Goal: Task Accomplishment & Management: Use online tool/utility

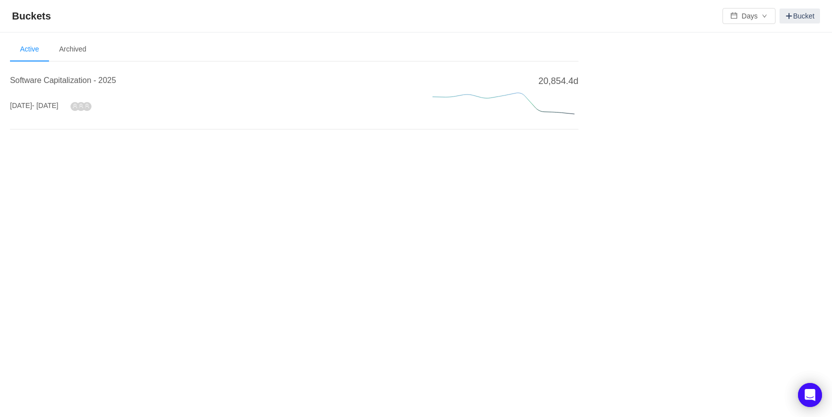
click at [120, 164] on section "Welcome to Buckets! Use buckets to review and categorize time spent on work ite…" at bounding box center [416, 110] width 812 height 144
click at [61, 81] on span "Software Capitalization - 2025" at bounding box center [63, 80] width 106 height 9
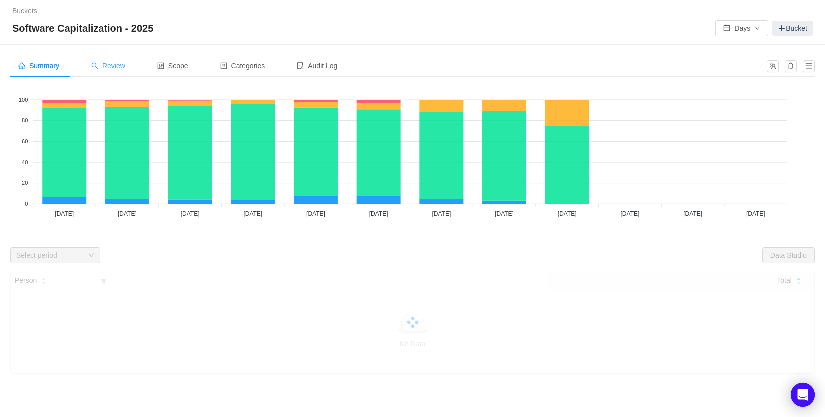
click at [119, 66] on span "Review" at bounding box center [108, 66] width 34 height 8
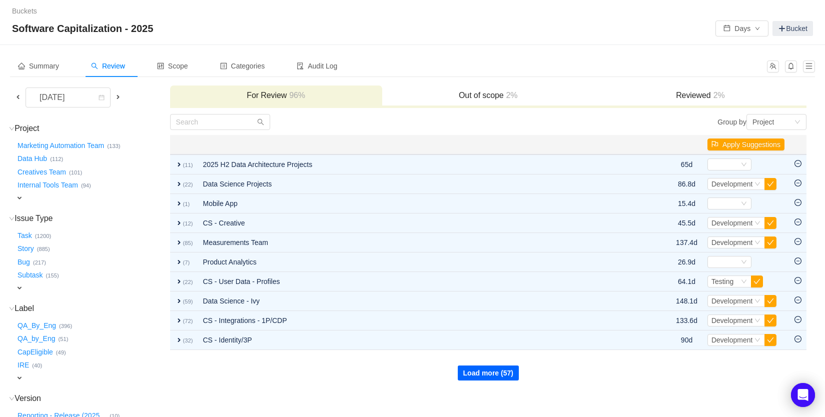
click at [472, 366] on button "Load more (57)" at bounding box center [488, 373] width 61 height 15
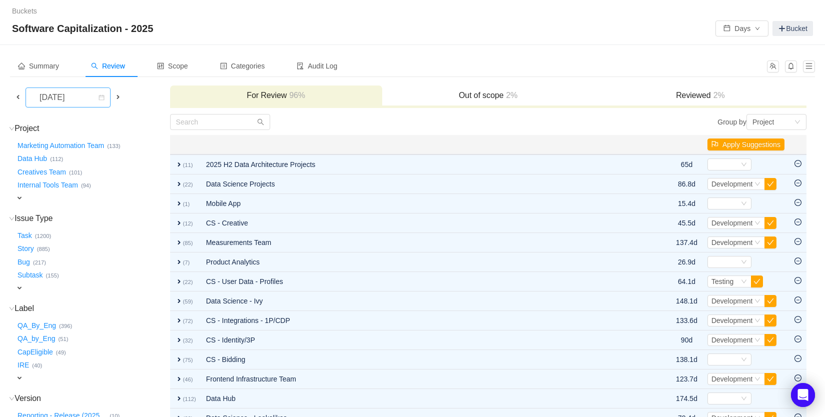
click at [75, 100] on div "[DATE]" at bounding box center [53, 97] width 43 height 19
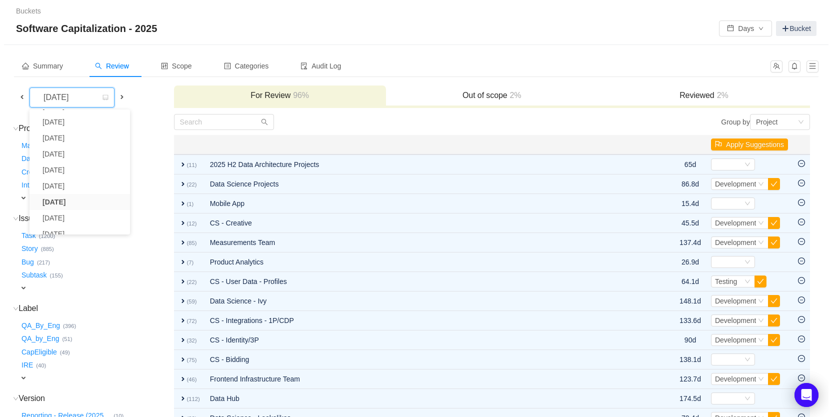
scroll to position [39, 0]
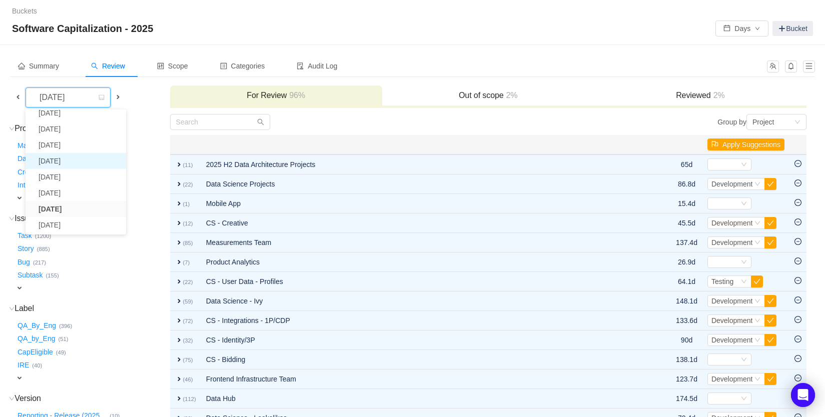
click at [64, 162] on li "[DATE]" at bounding box center [76, 161] width 101 height 16
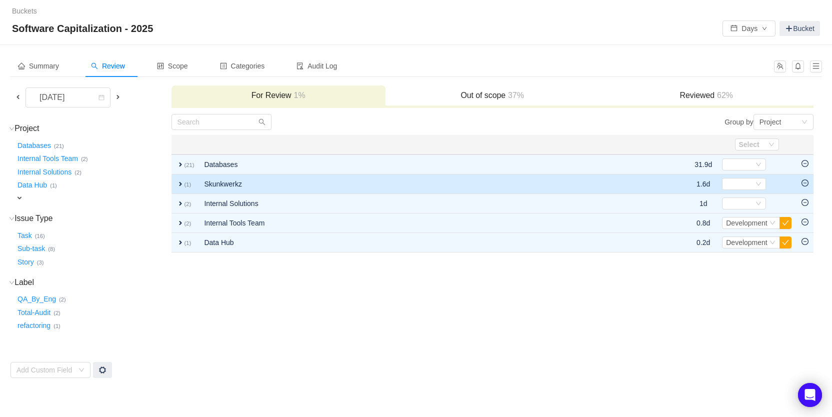
click at [177, 184] on span "expand" at bounding box center [181, 184] width 8 height 8
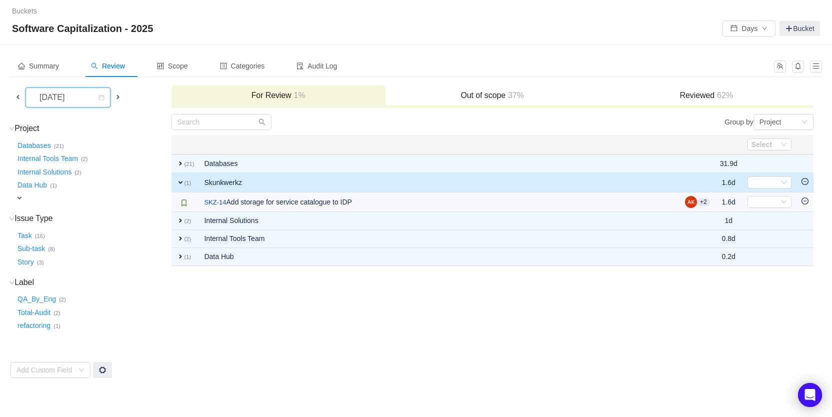
click at [74, 92] on div "[DATE]" at bounding box center [53, 97] width 43 height 19
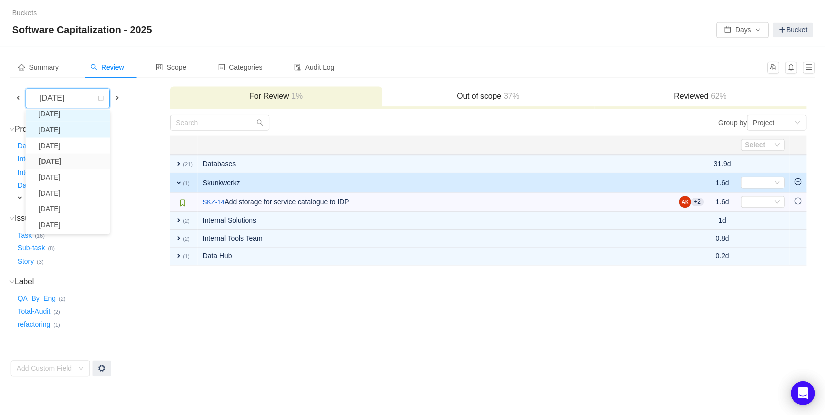
scroll to position [34, 0]
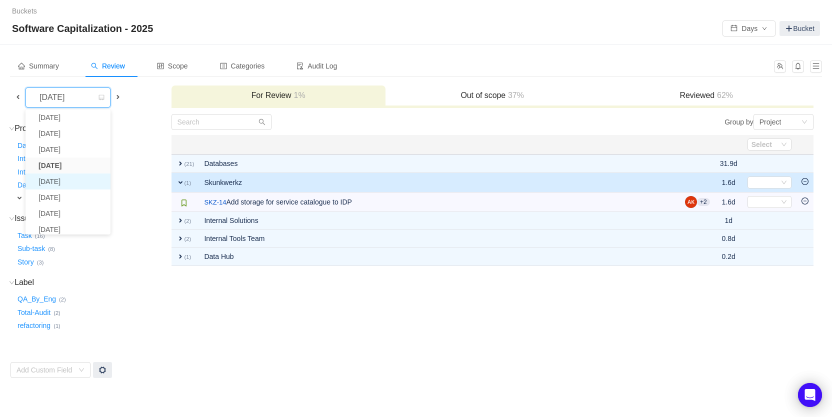
click at [68, 182] on li "[DATE]" at bounding box center [68, 182] width 85 height 16
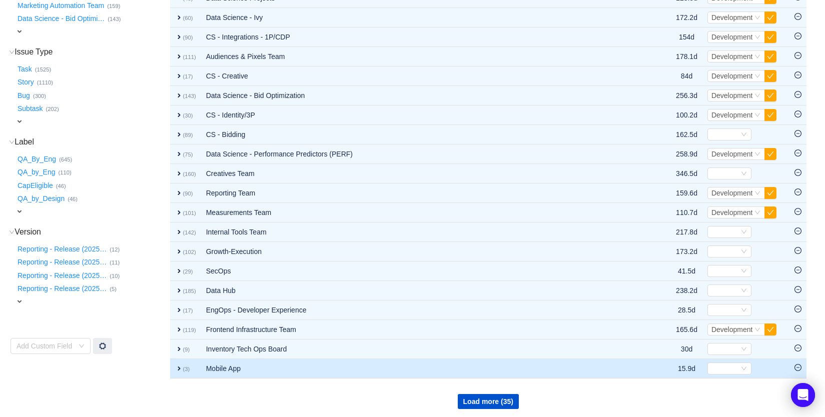
scroll to position [170, 0]
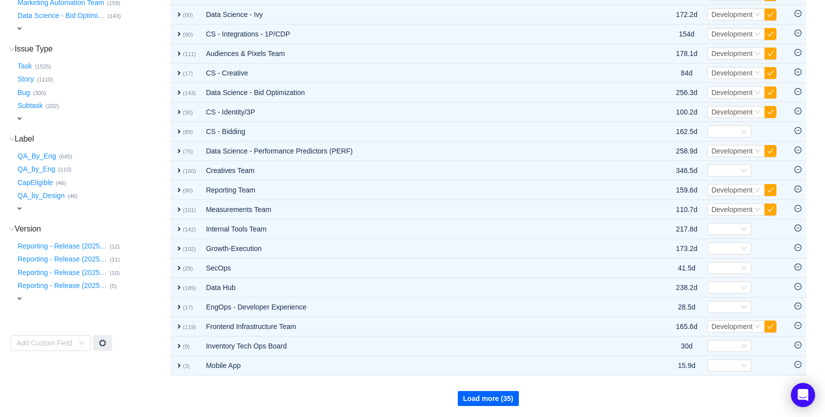
click at [494, 397] on button "Load more (35)" at bounding box center [488, 398] width 61 height 15
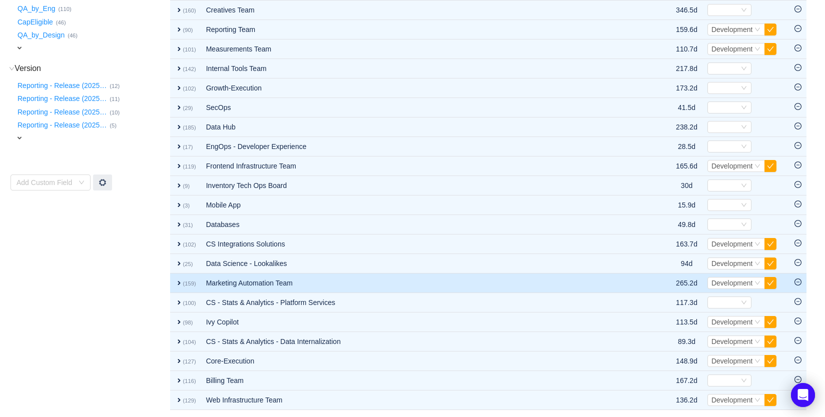
scroll to position [342, 0]
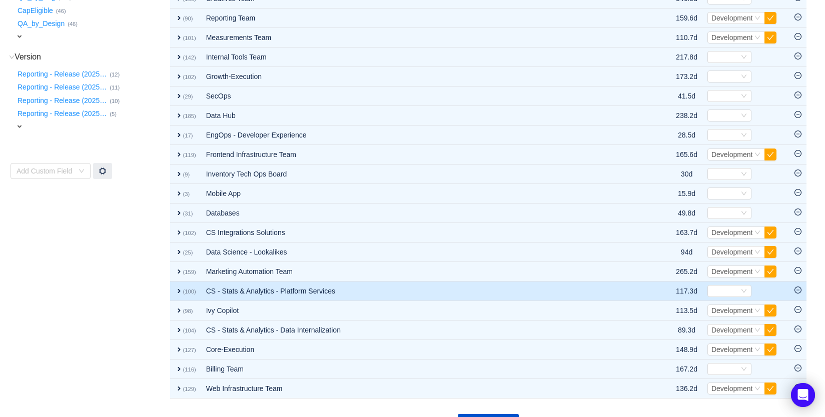
click at [175, 292] on span "expand" at bounding box center [179, 291] width 8 height 8
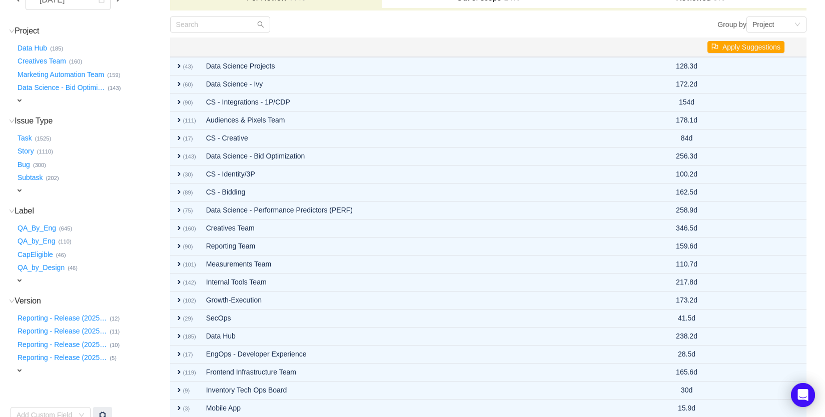
scroll to position [109, 0]
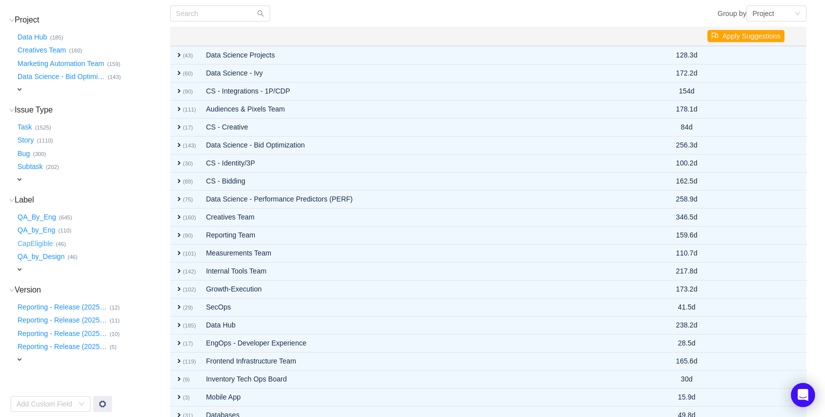
click at [28, 238] on button "CapEligible …" at bounding box center [36, 244] width 41 height 16
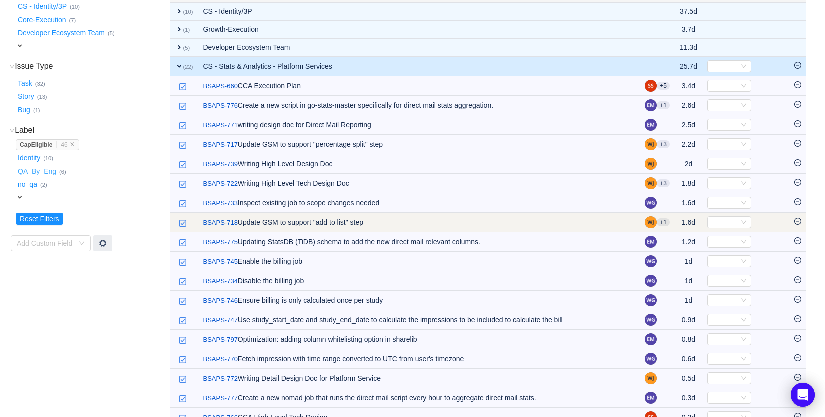
scroll to position [155, 0]
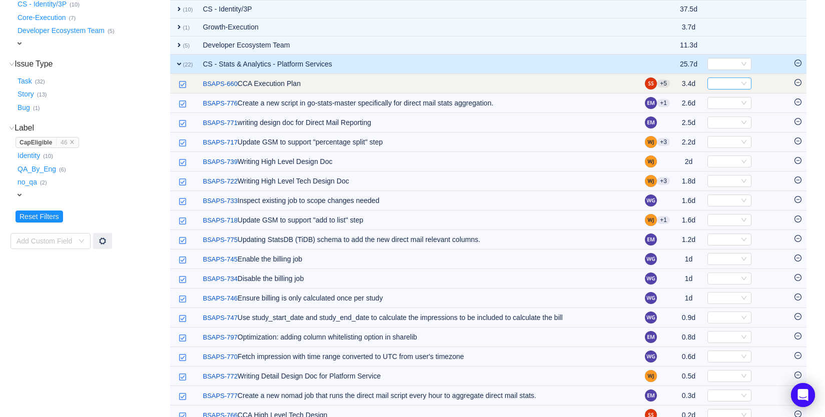
click at [741, 83] on icon "icon: down" at bounding box center [744, 84] width 6 height 6
click at [769, 86] on span "Select" at bounding box center [745, 84] width 77 height 12
click at [798, 84] on icon "icon: minus-circle" at bounding box center [797, 82] width 7 height 7
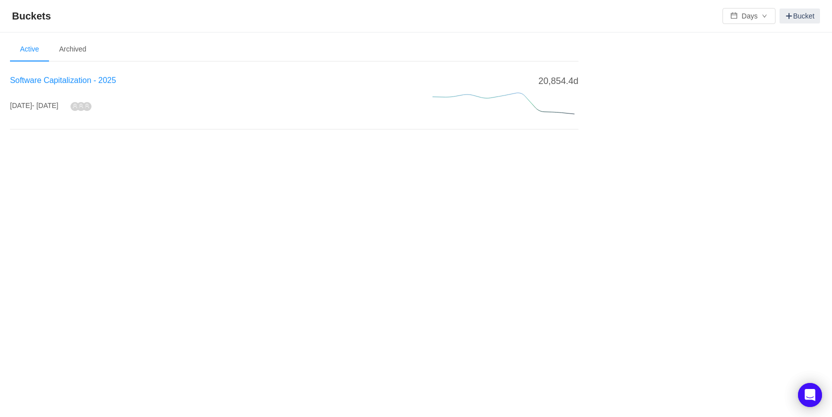
click at [52, 77] on span "Software Capitalization - 2025" at bounding box center [63, 80] width 106 height 9
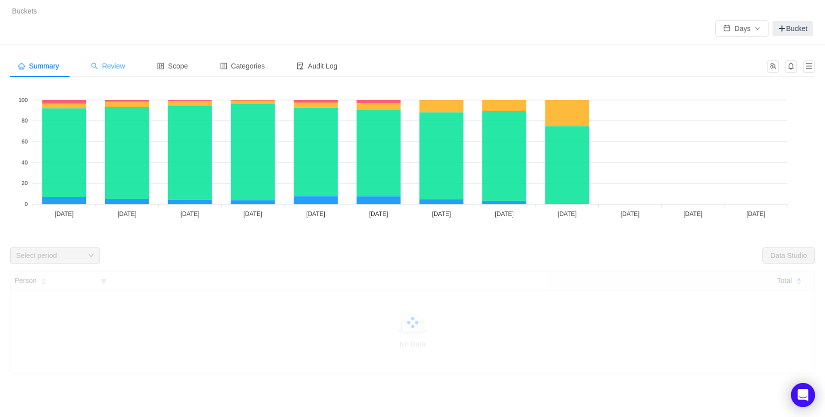
click at [117, 74] on div "Review" at bounding box center [108, 66] width 50 height 23
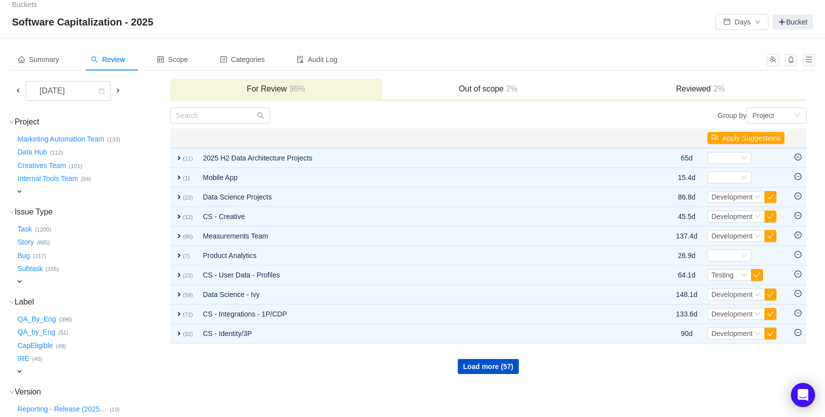
scroll to position [8, 0]
click at [75, 96] on div "September 2025" at bounding box center [53, 90] width 43 height 19
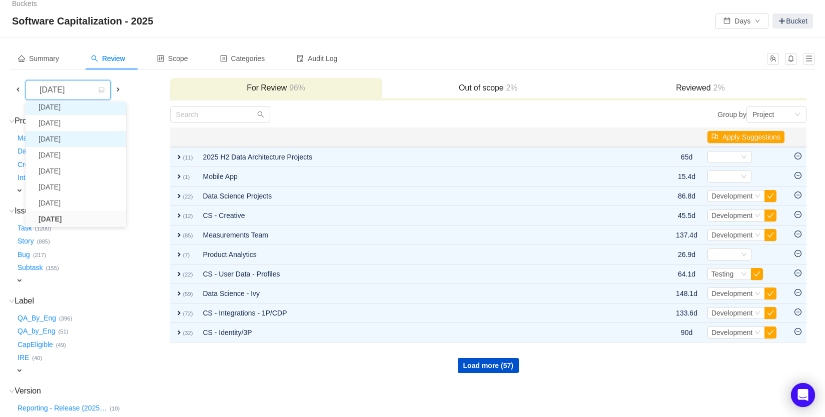
scroll to position [18, 0]
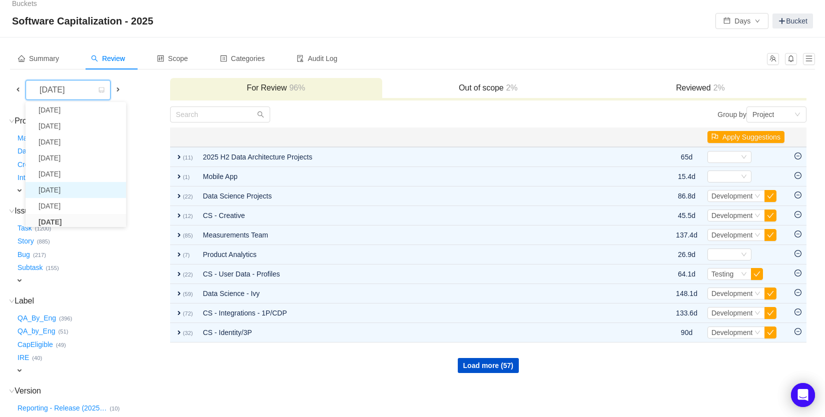
click at [68, 188] on li "July 2025" at bounding box center [76, 190] width 101 height 16
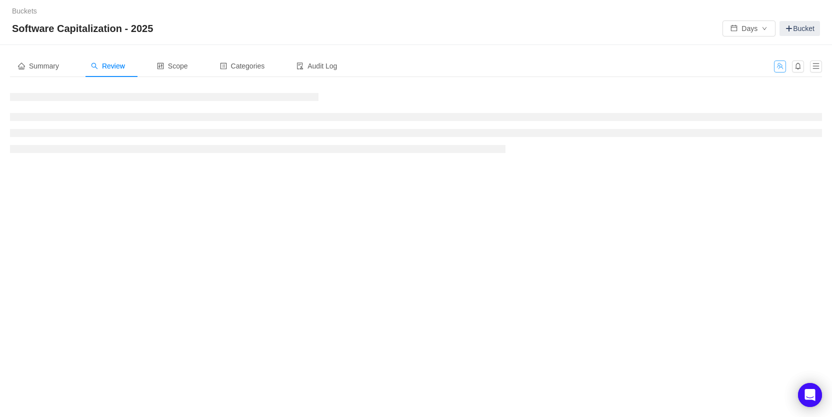
click at [780, 70] on div at bounding box center [795, 66] width 54 height 23
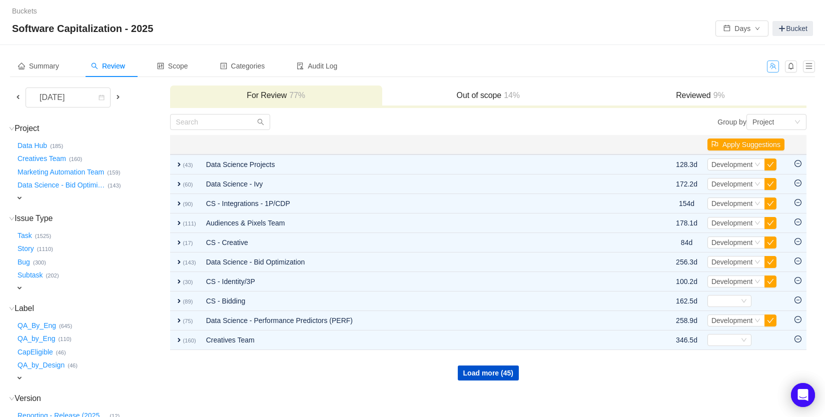
click at [774, 68] on button "button" at bounding box center [773, 67] width 12 height 12
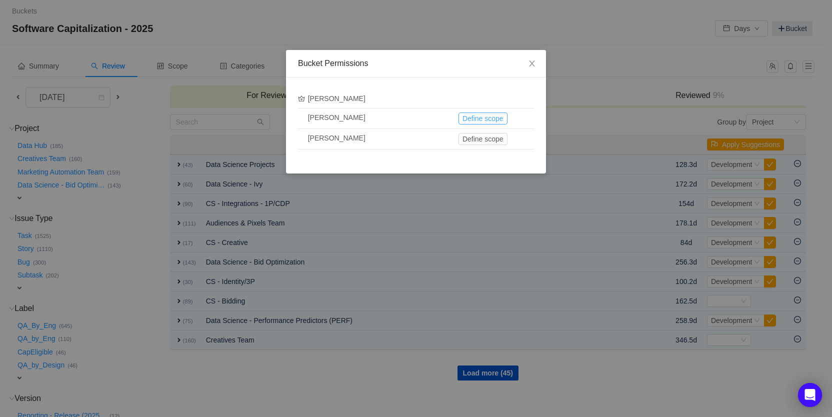
click at [486, 119] on button "Define scope" at bounding box center [483, 119] width 49 height 12
click at [340, 98] on div "Afishbhai Mahesaniya" at bounding box center [380, 99] width 148 height 11
click at [530, 66] on icon "icon: close" at bounding box center [532, 64] width 8 height 8
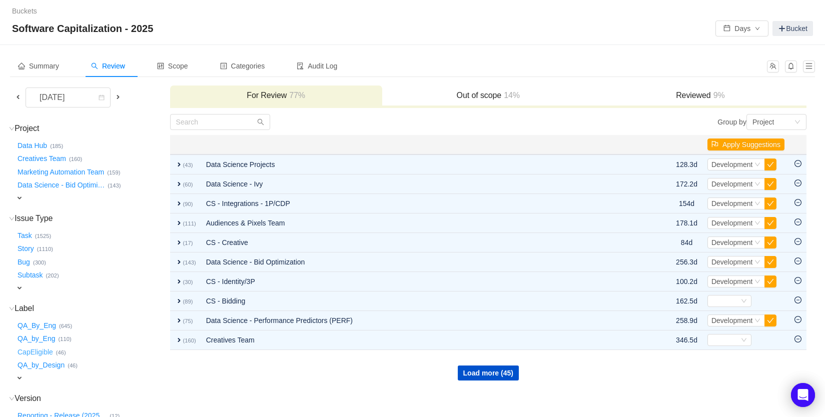
click at [50, 347] on button "CapEligible …" at bounding box center [36, 352] width 41 height 16
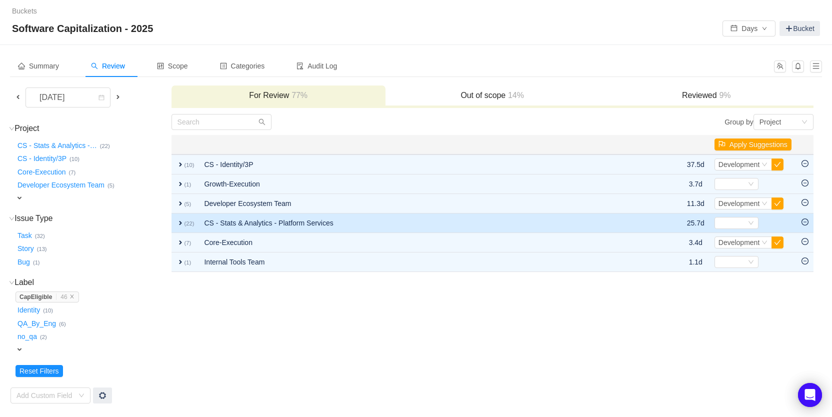
click at [179, 221] on span "expand" at bounding box center [181, 223] width 8 height 8
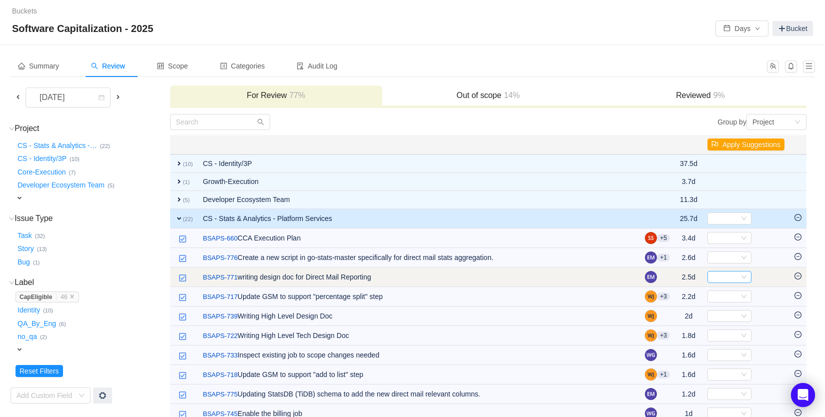
click at [730, 274] on div "Select" at bounding box center [725, 277] width 28 height 11
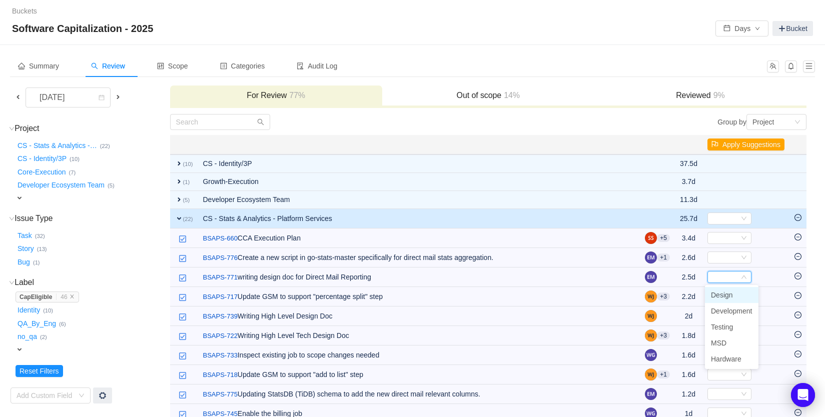
click at [732, 298] on span "Design" at bounding box center [722, 295] width 22 height 8
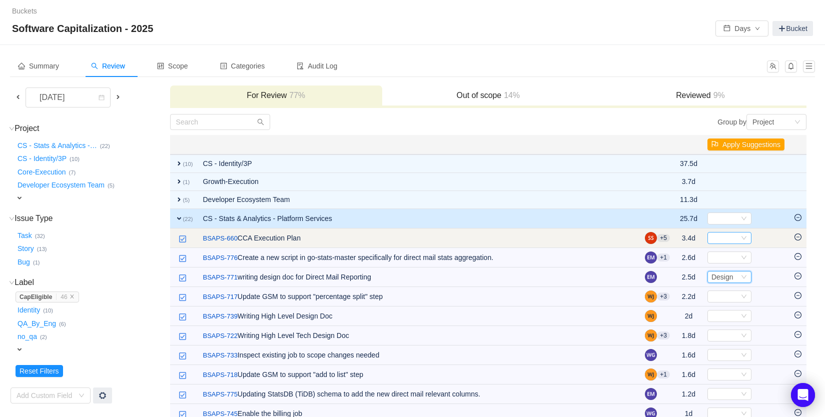
click at [746, 241] on div "Select" at bounding box center [729, 238] width 44 height 12
click at [769, 240] on span "Select" at bounding box center [745, 238] width 77 height 12
click at [799, 238] on icon "icon: minus-circle" at bounding box center [797, 237] width 7 height 7
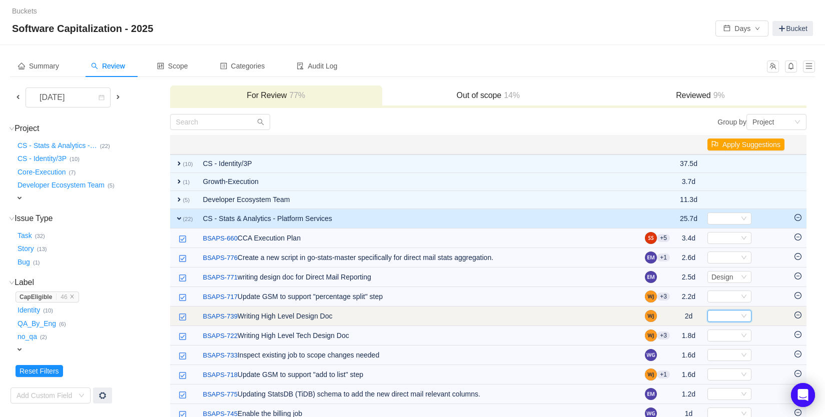
click at [735, 319] on div "Select" at bounding box center [725, 316] width 28 height 11
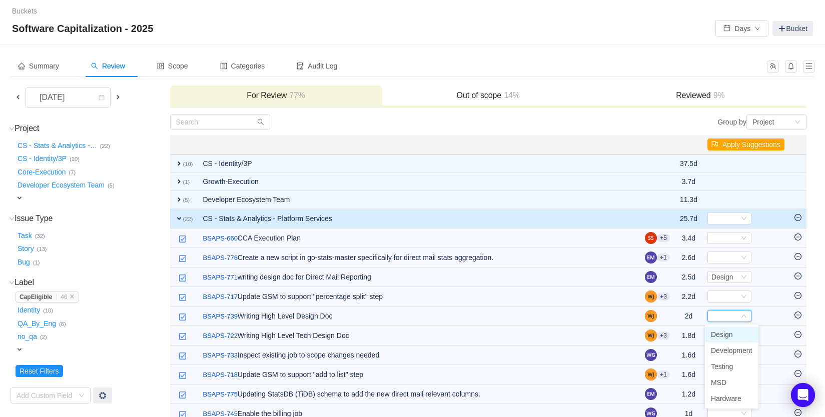
click at [731, 334] on span "Design" at bounding box center [722, 335] width 22 height 8
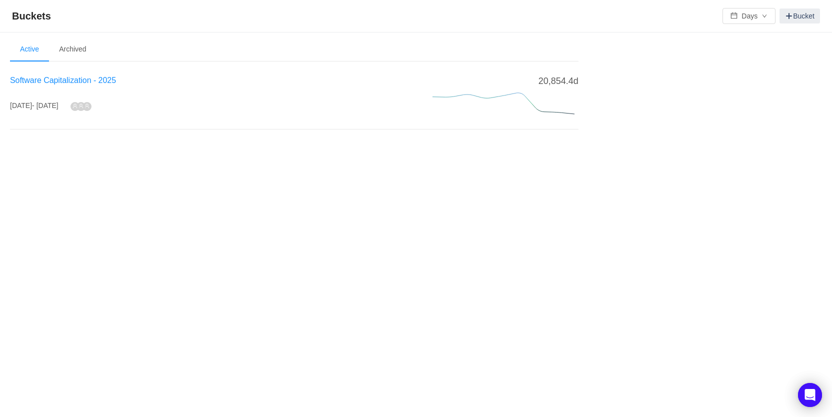
click at [101, 81] on span "Software Capitalization - 2025" at bounding box center [63, 80] width 106 height 9
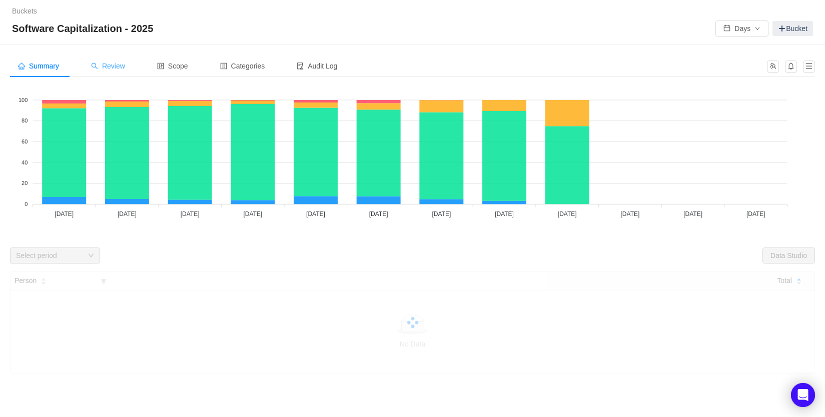
click at [105, 66] on span "Review" at bounding box center [108, 66] width 34 height 8
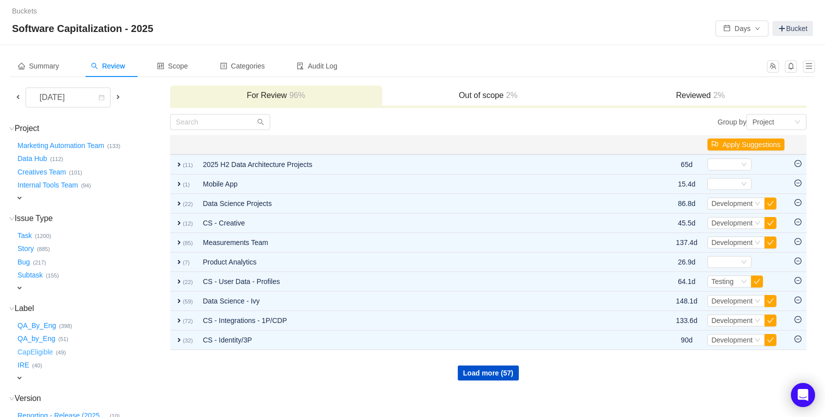
click at [45, 348] on button "CapEligible …" at bounding box center [36, 352] width 41 height 16
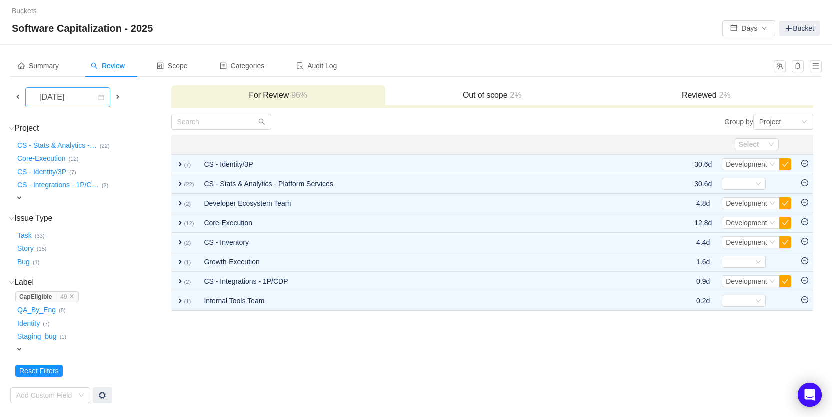
click at [63, 90] on div "September 2025" at bounding box center [53, 97] width 43 height 19
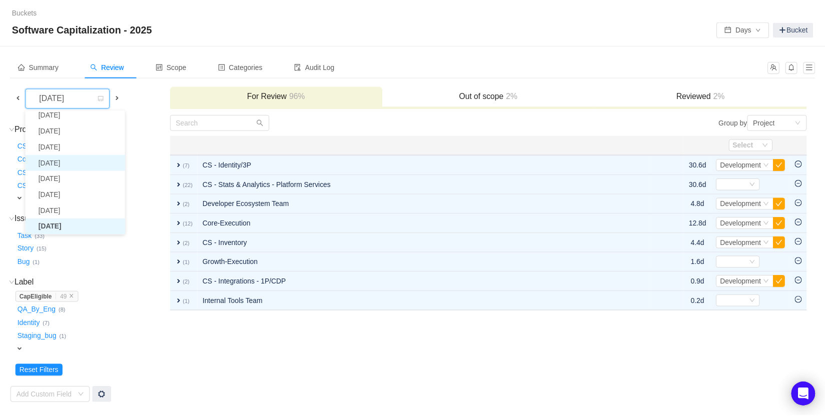
scroll to position [18, 0]
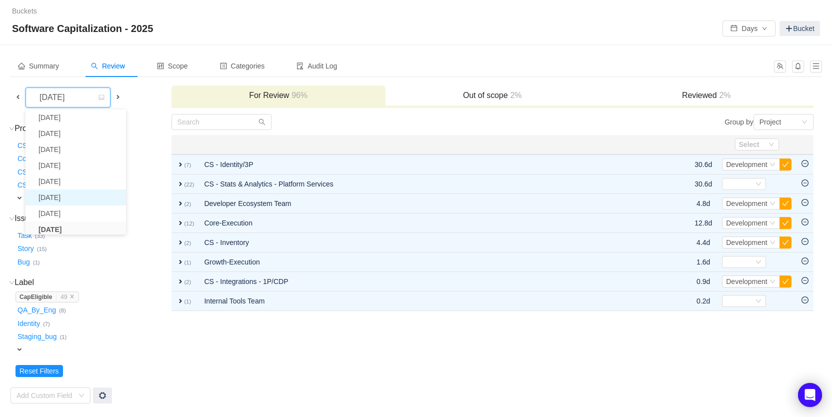
click at [61, 196] on li "July 2025" at bounding box center [76, 198] width 101 height 16
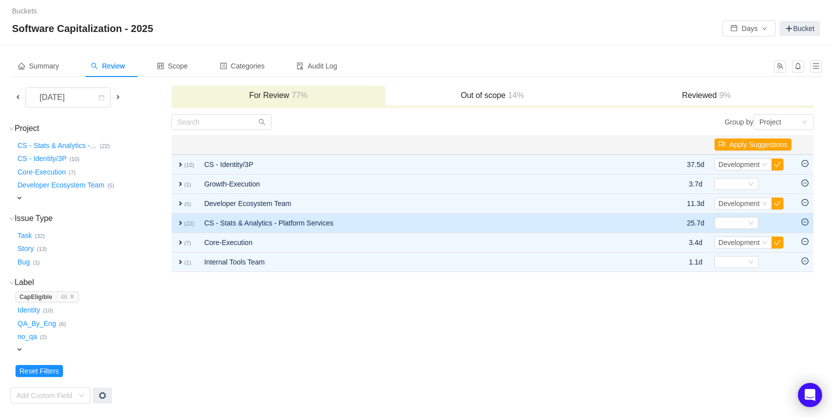
click at [179, 224] on span "expand" at bounding box center [181, 223] width 8 height 8
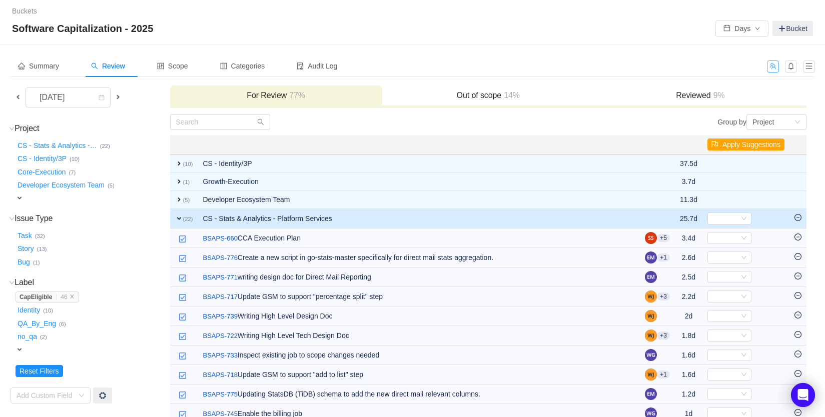
click at [772, 68] on button "button" at bounding box center [773, 67] width 12 height 12
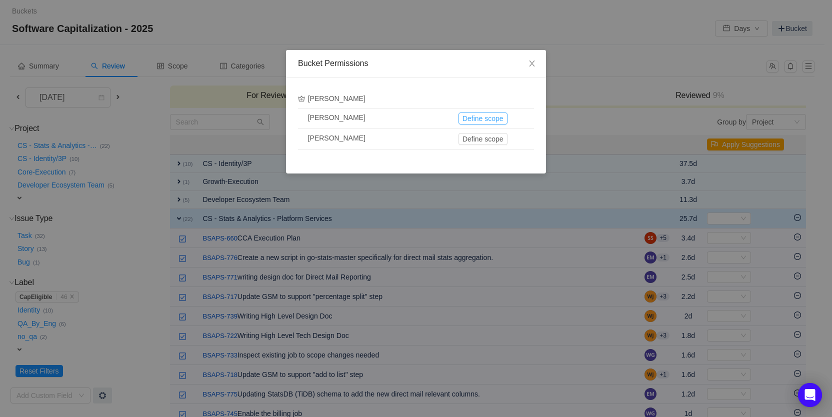
click at [469, 122] on button "Define scope" at bounding box center [483, 119] width 49 height 12
click at [533, 65] on icon "icon: close" at bounding box center [532, 64] width 6 height 6
